Goal: Task Accomplishment & Management: Manage account settings

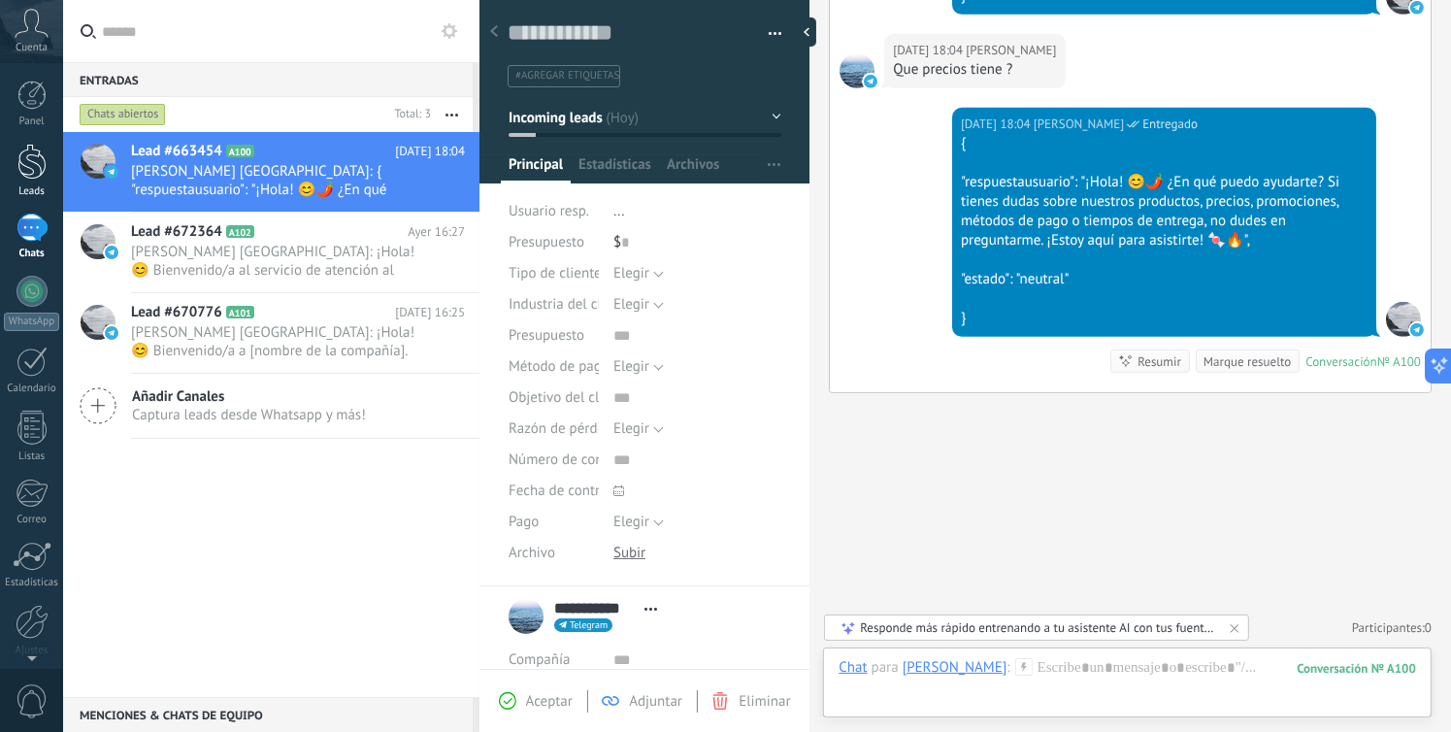
click at [13, 161] on link "Leads" at bounding box center [31, 171] width 63 height 54
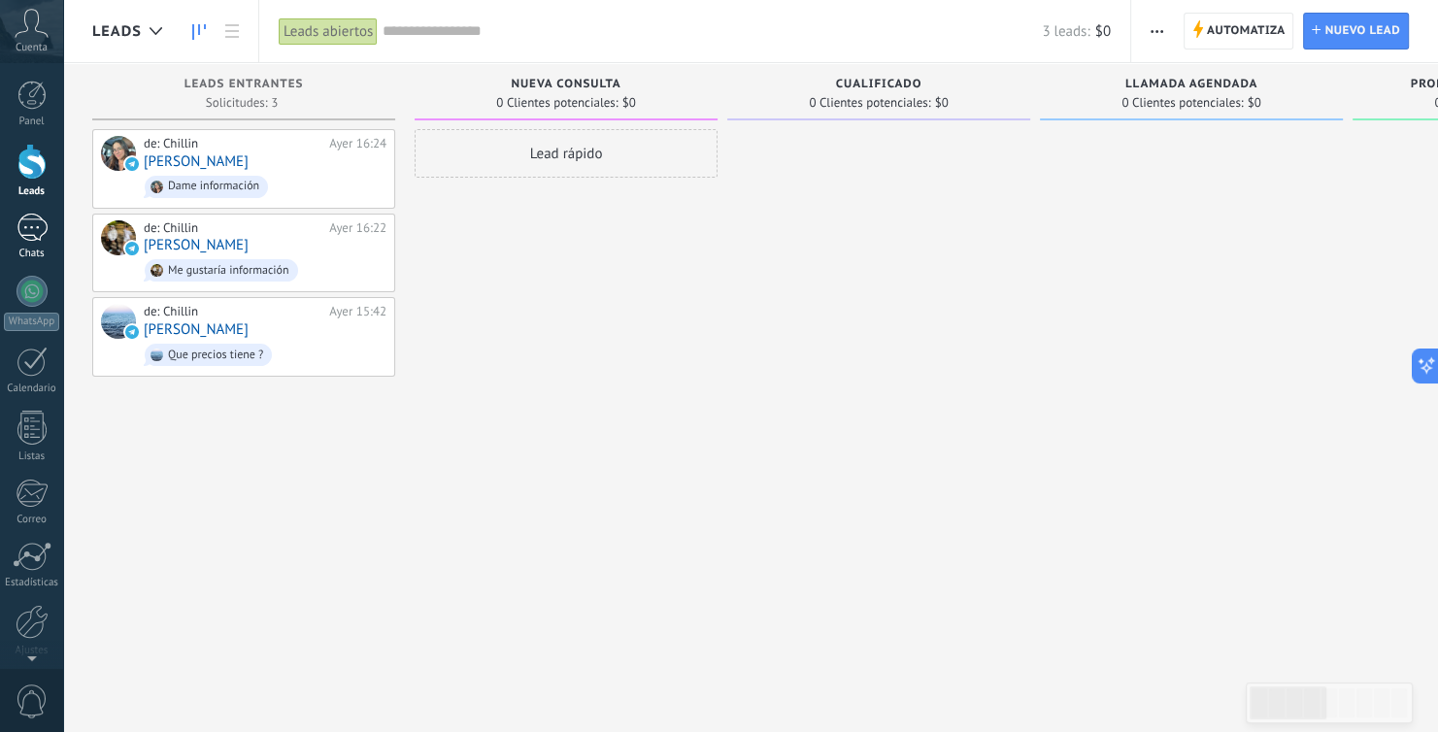
click at [22, 236] on div "1" at bounding box center [32, 228] width 31 height 28
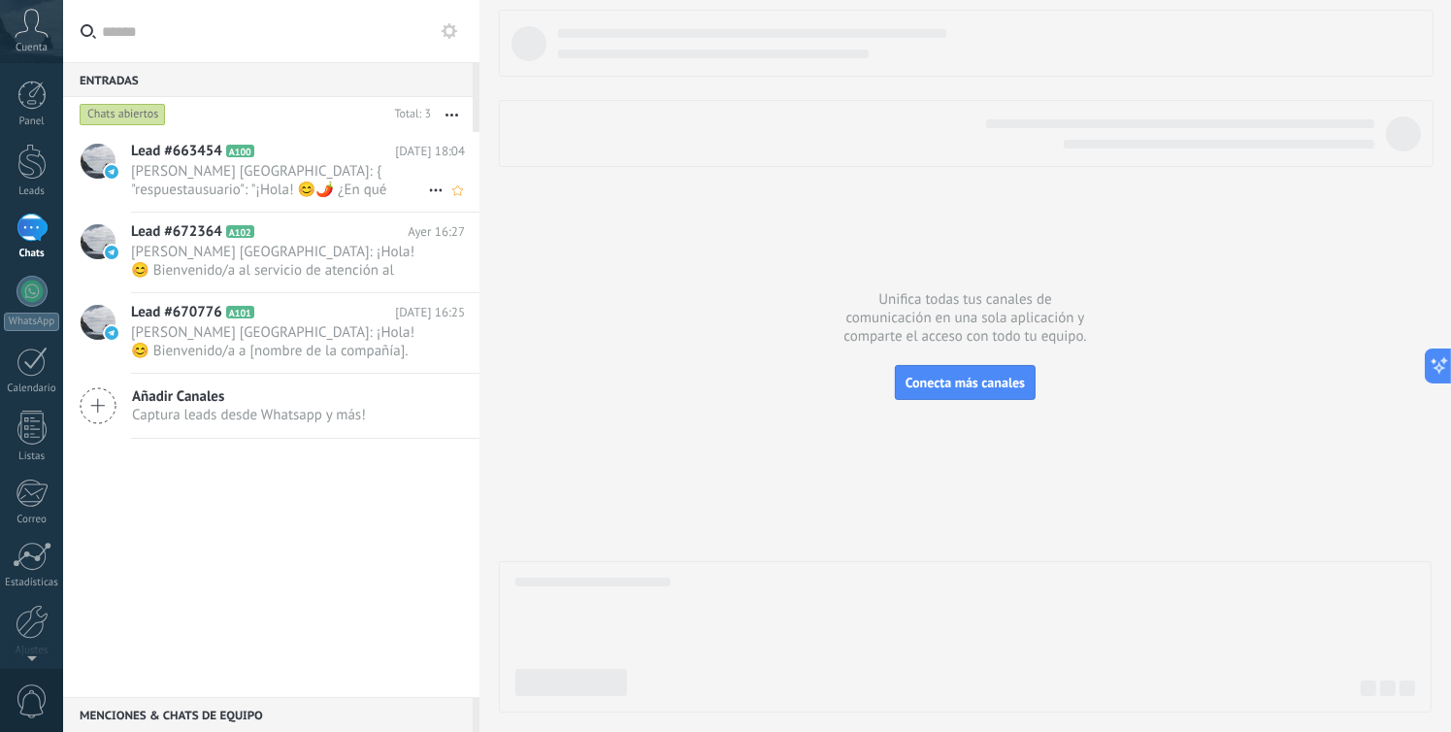
click at [288, 184] on span "[PERSON_NAME] [GEOGRAPHIC_DATA]: { "respuestausuario": "¡Hola! 😊🌶️ ¿En qué pued…" at bounding box center [279, 180] width 297 height 37
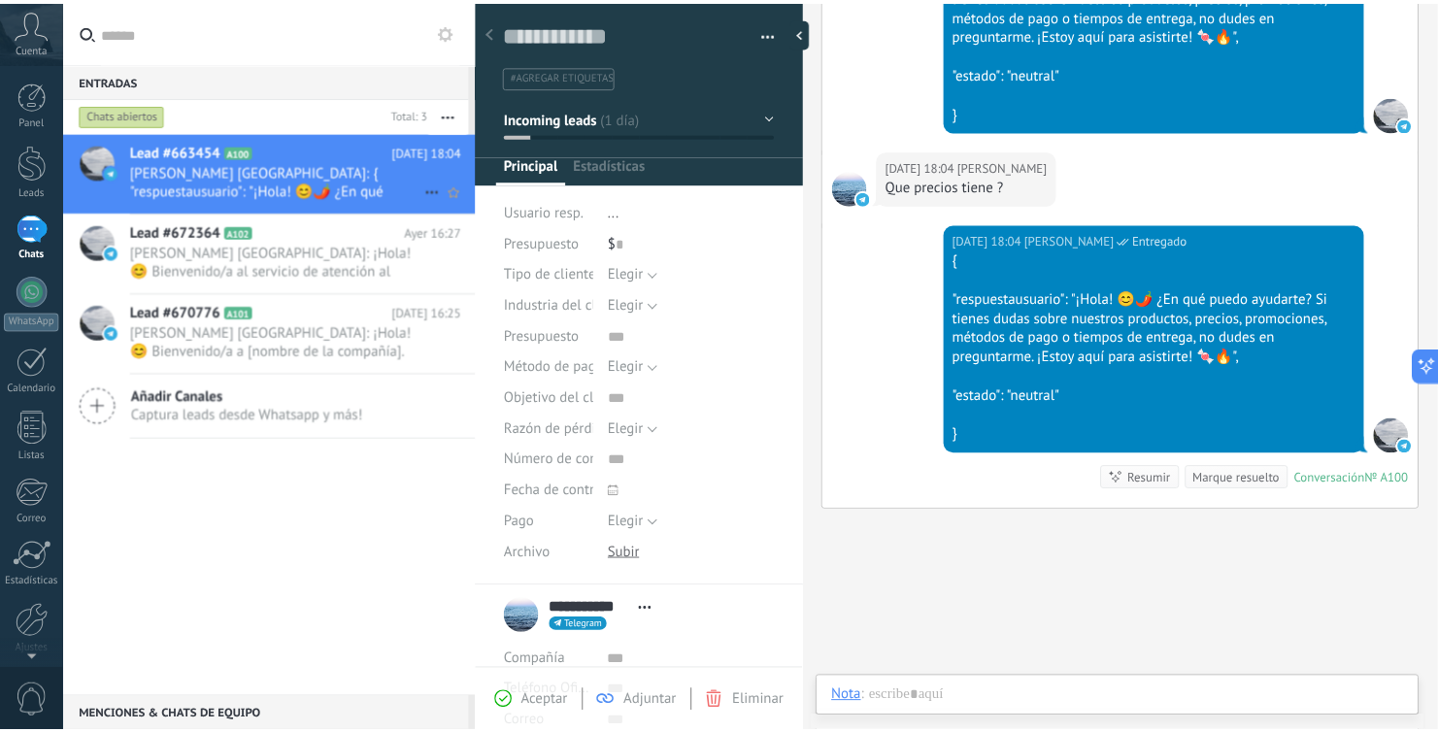
scroll to position [28, 0]
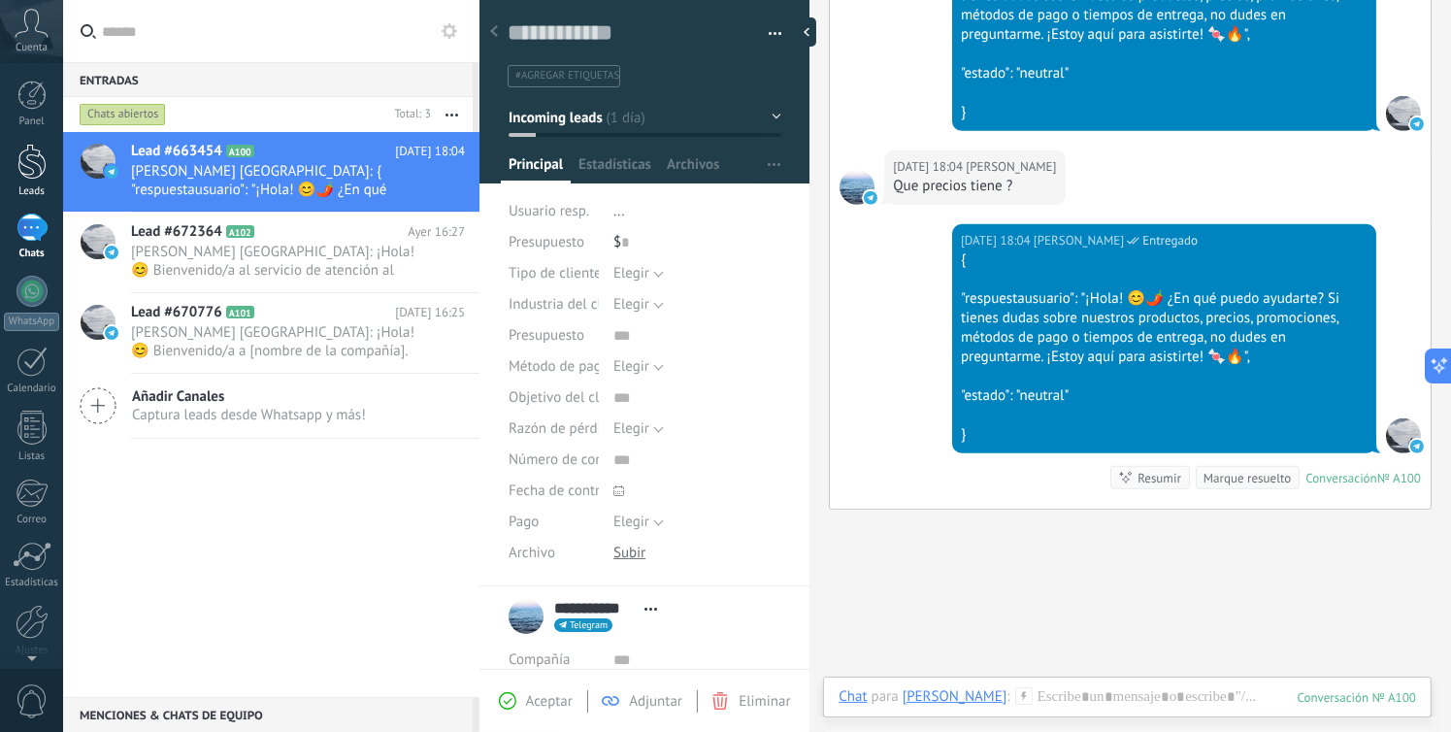
click at [26, 171] on div at bounding box center [31, 162] width 29 height 36
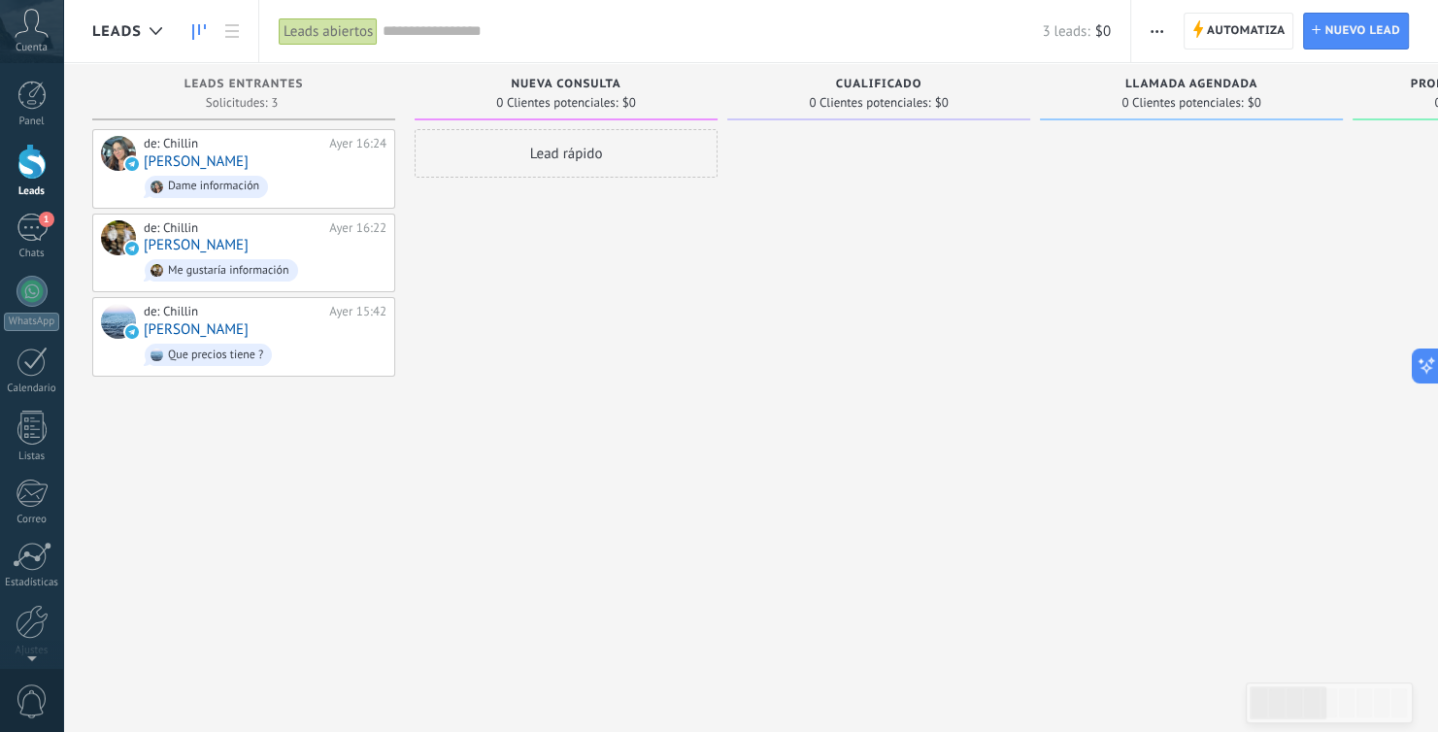
type textarea "**********"
